Goal: Transaction & Acquisition: Purchase product/service

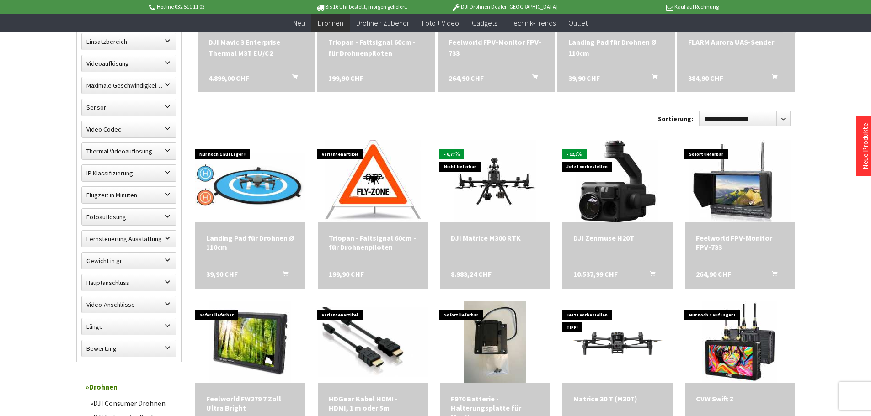
scroll to position [381, 0]
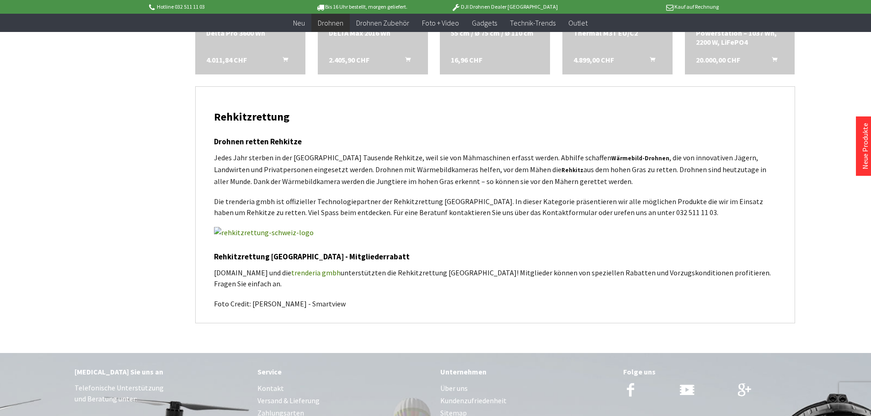
scroll to position [1120, 0]
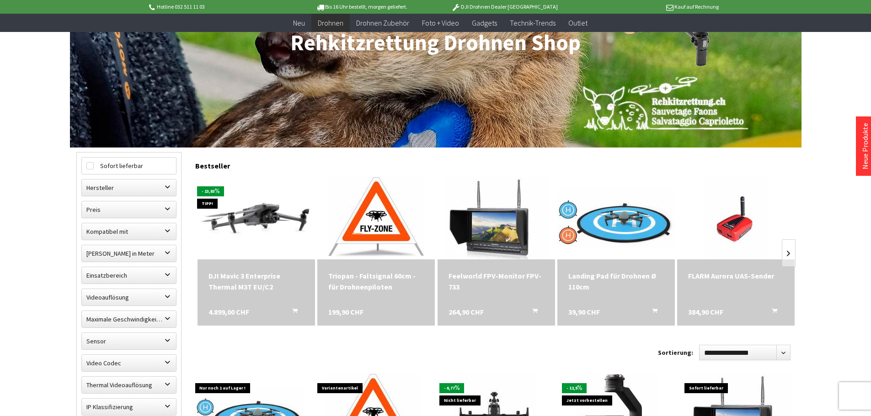
scroll to position [151, 0]
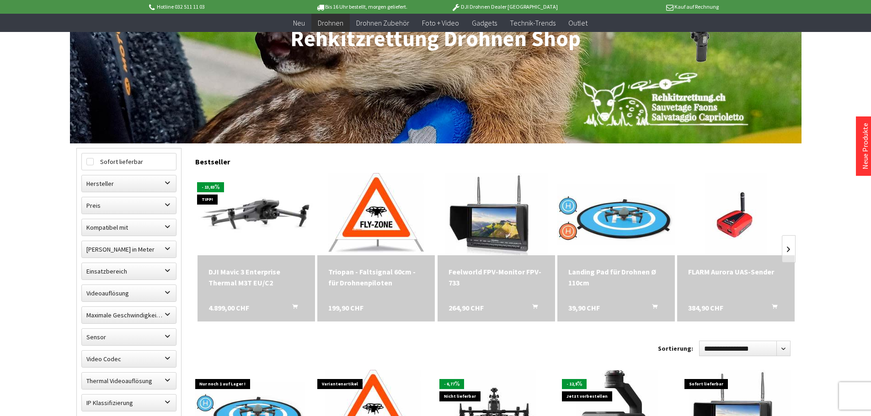
click at [257, 281] on div "DJI Mavic 3 Enterprise Thermal M3T EU/C2" at bounding box center [256, 277] width 96 height 22
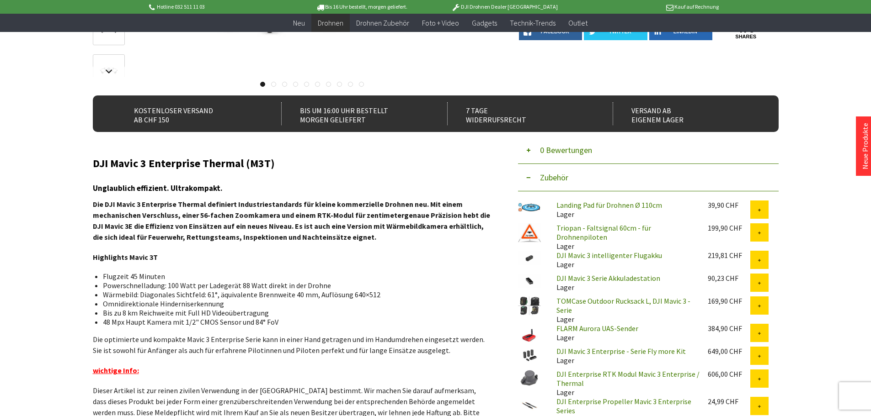
scroll to position [202, 0]
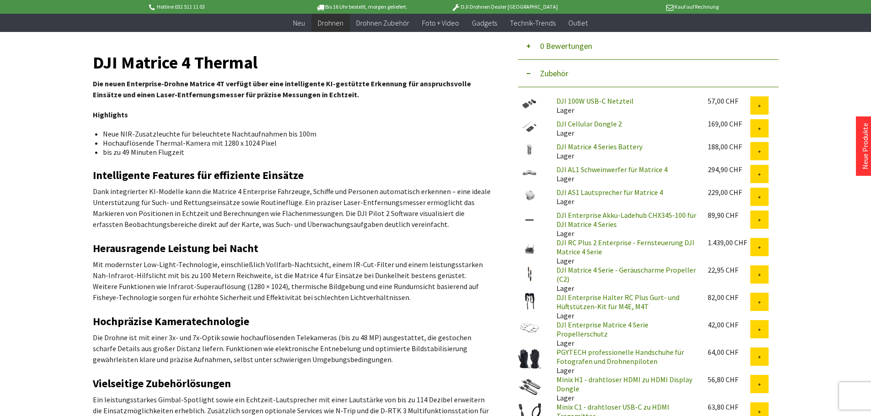
scroll to position [308, 0]
